Goal: Task Accomplishment & Management: Use online tool/utility

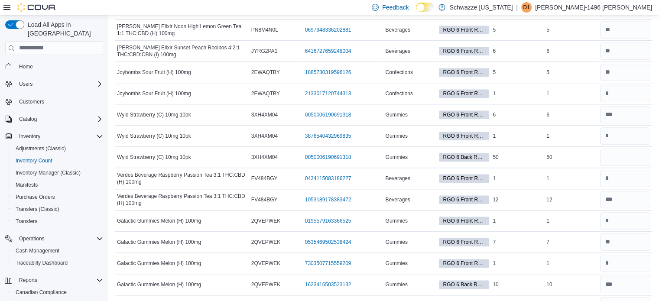
scroll to position [802, 0]
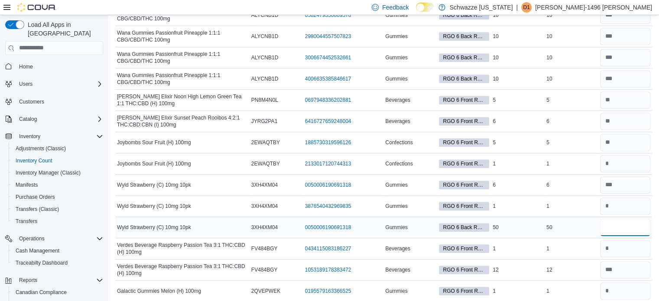
click at [637, 227] on input "number" at bounding box center [625, 227] width 50 height 17
type input "*"
click at [623, 178] on input "number" at bounding box center [625, 184] width 50 height 17
type input "*"
type input "**"
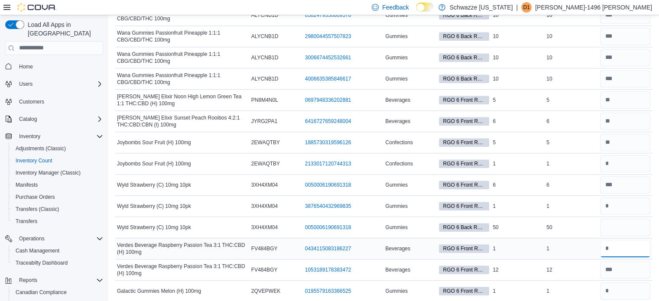
click at [631, 246] on input "number" at bounding box center [625, 248] width 50 height 17
click at [620, 210] on input "number" at bounding box center [625, 206] width 50 height 17
click at [621, 219] on input "number" at bounding box center [625, 227] width 50 height 17
type input "*"
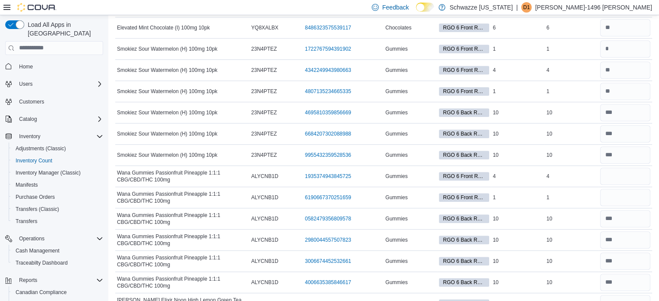
scroll to position [585, 0]
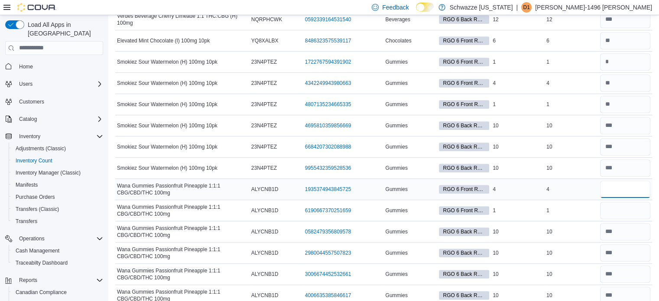
click at [628, 187] on input "number" at bounding box center [625, 189] width 50 height 17
type input "*"
click at [634, 207] on input "number" at bounding box center [625, 210] width 50 height 17
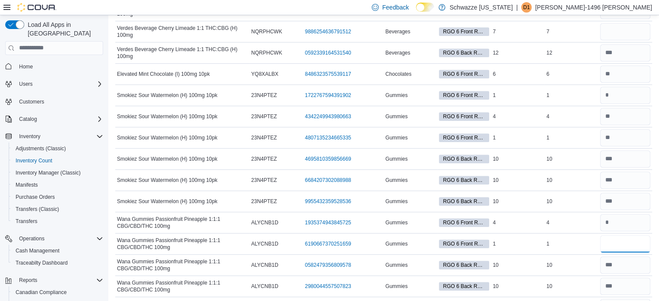
scroll to position [260, 0]
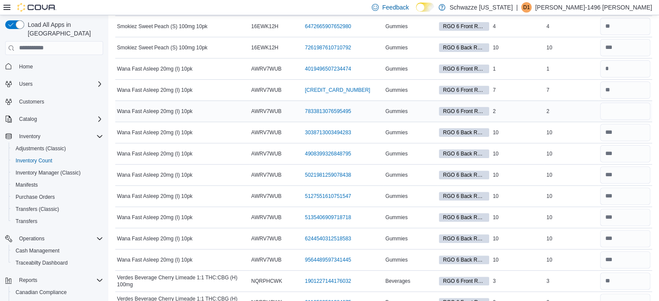
type input "*"
click at [629, 101] on div at bounding box center [625, 111] width 54 height 21
click at [630, 105] on input "number" at bounding box center [625, 111] width 50 height 17
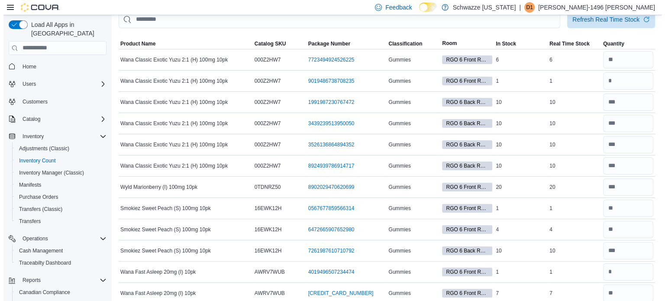
scroll to position [0, 0]
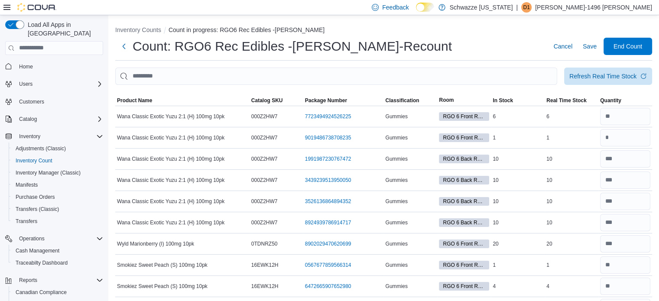
type input "*"
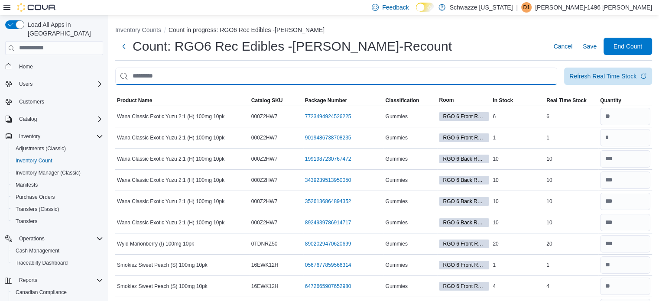
click at [337, 81] on input "This is a search bar. After typing your query, hit enter to filter the results …" at bounding box center [336, 76] width 442 height 17
type input "******"
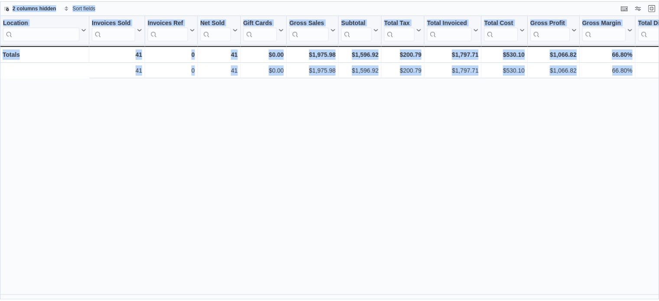
scroll to position [0, 196]
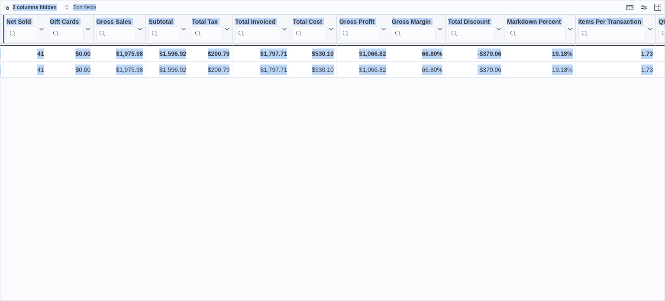
click at [2, 25] on div at bounding box center [3, 29] width 7 height 29
click at [0, 26] on div at bounding box center [1, 29] width 7 height 29
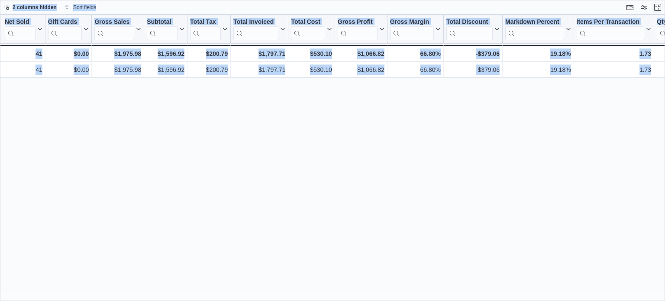
click at [658, 3] on button "Exit fullscreen" at bounding box center [658, 7] width 10 height 10
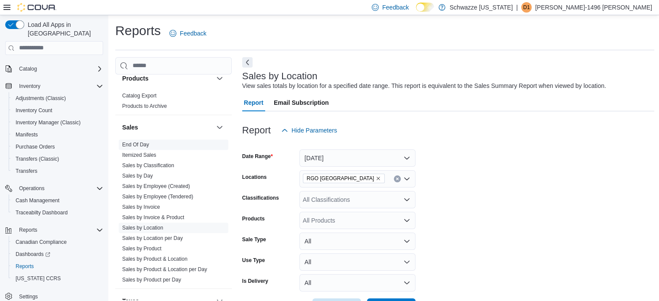
click at [136, 143] on link "End Of Day" at bounding box center [135, 145] width 27 height 6
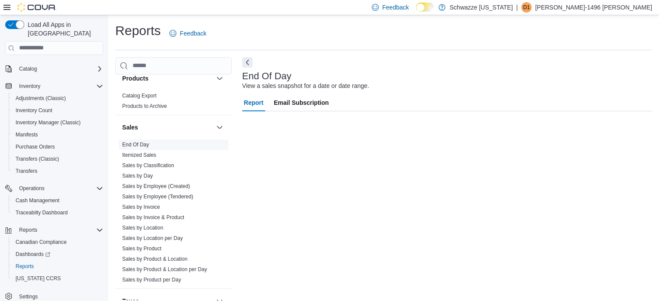
scroll to position [6, 0]
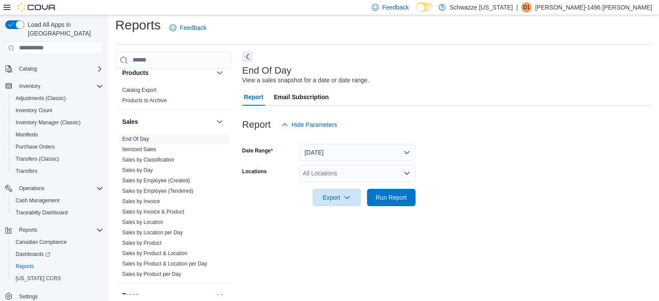
click at [340, 175] on div "All Locations" at bounding box center [357, 173] width 116 height 17
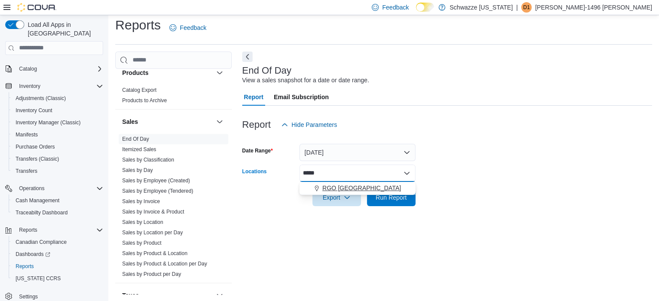
type input "*****"
click at [342, 185] on span "RGO 6 Northeast Heights" at bounding box center [361, 188] width 79 height 9
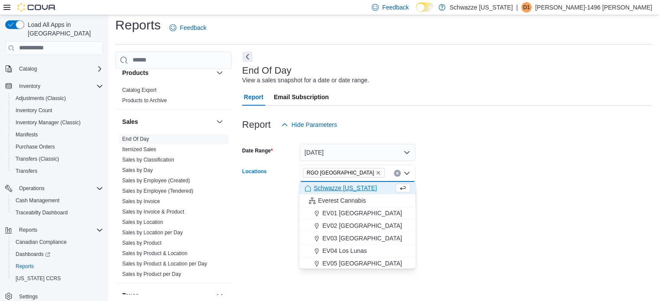
click at [498, 249] on div "End Of Day View a sales snapshot for a date or date range. Report Email Subscri…" at bounding box center [447, 173] width 410 height 243
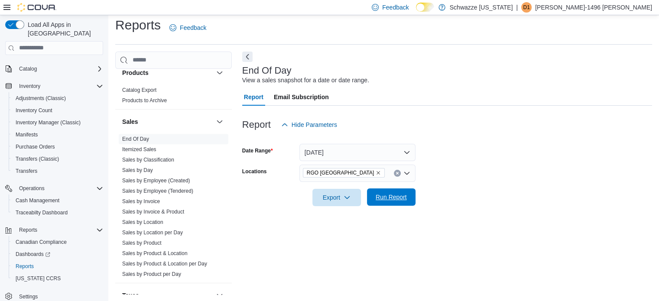
click at [374, 200] on span "Run Report" at bounding box center [391, 196] width 38 height 17
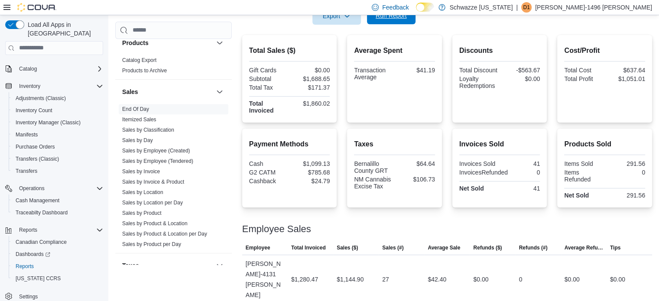
scroll to position [232, 0]
